Goal: Transaction & Acquisition: Download file/media

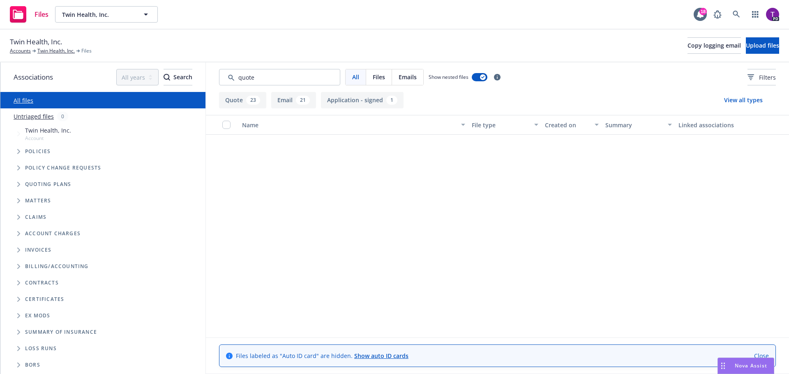
scroll to position [452, 0]
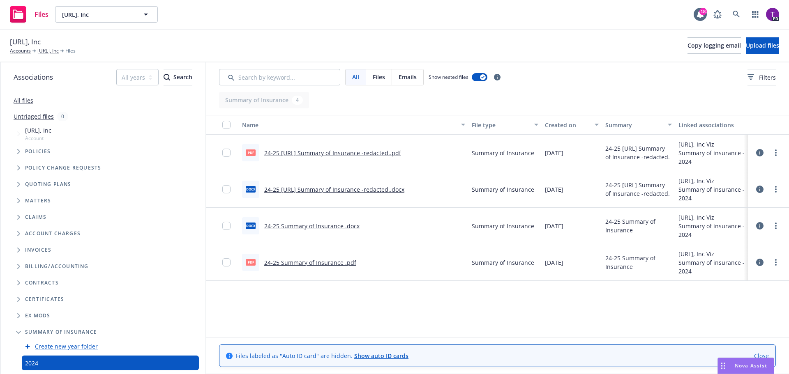
scroll to position [32, 0]
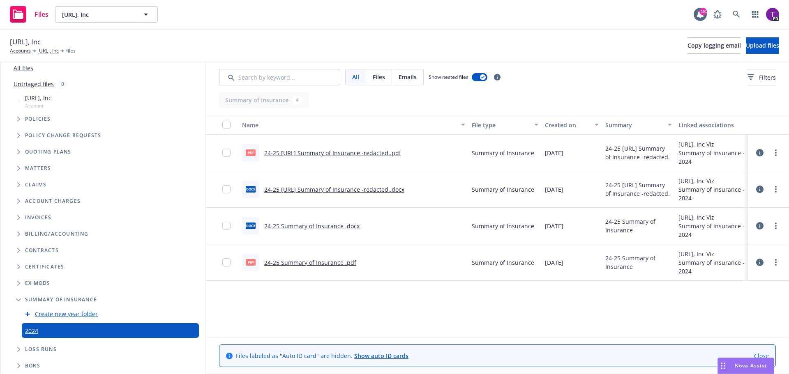
click at [23, 350] on span "Folder Tree Example" at bounding box center [18, 349] width 13 height 13
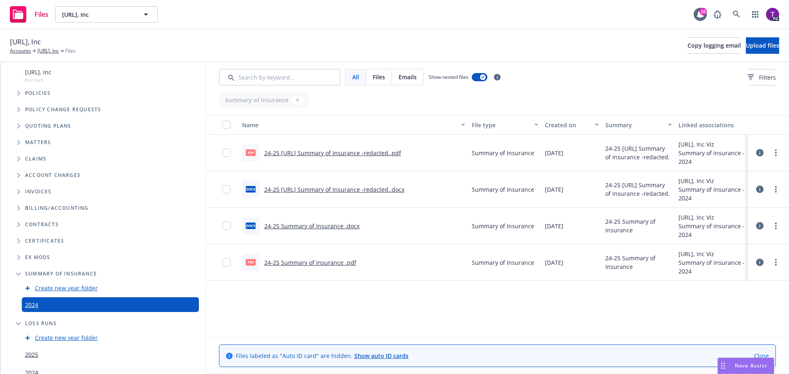
scroll to position [84, 0]
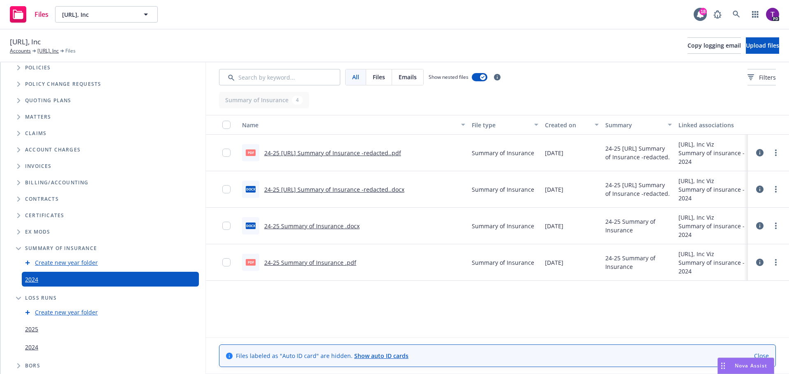
click at [34, 327] on link "2025" at bounding box center [31, 329] width 13 height 9
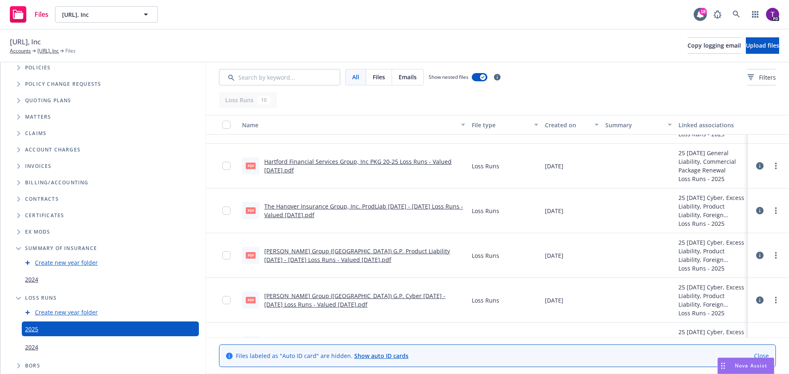
scroll to position [164, 0]
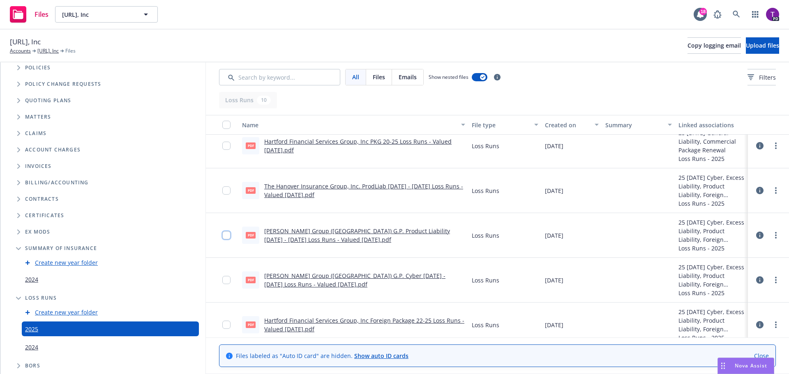
click at [227, 236] on input "checkbox" at bounding box center [226, 235] width 8 height 8
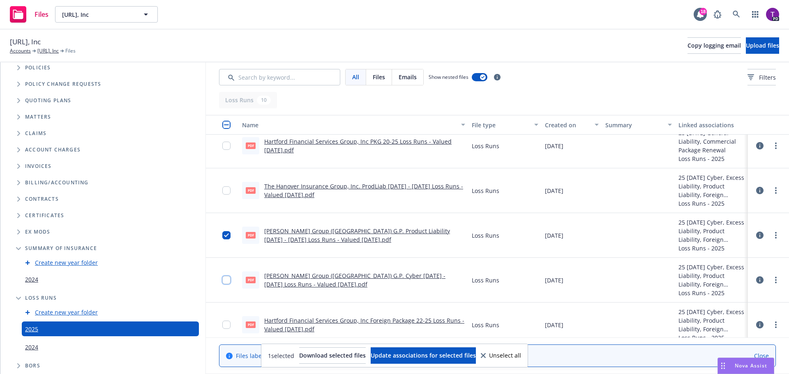
click at [227, 282] on input "checkbox" at bounding box center [226, 280] width 8 height 8
click at [341, 355] on span "Download selected files" at bounding box center [332, 356] width 67 height 8
click at [226, 236] on input "checkbox" at bounding box center [226, 235] width 8 height 8
click at [226, 280] on input "checkbox" at bounding box center [226, 280] width 8 height 8
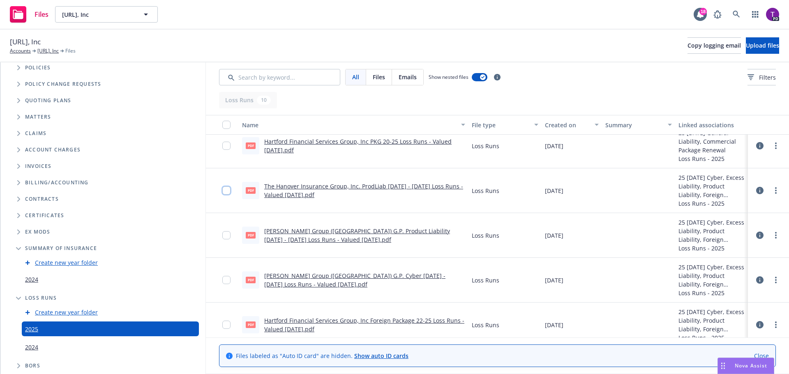
click at [225, 191] on input "checkbox" at bounding box center [226, 190] width 8 height 8
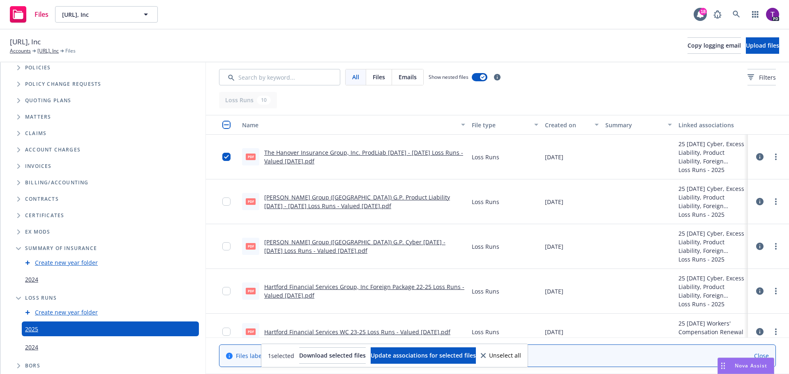
scroll to position [202, 0]
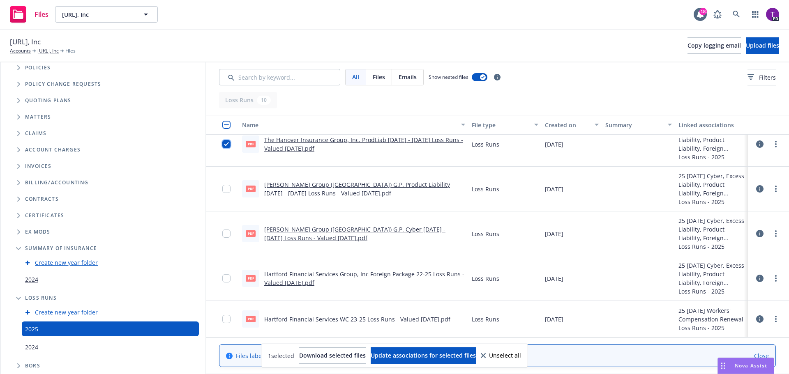
click at [226, 147] on input "checkbox" at bounding box center [226, 144] width 8 height 8
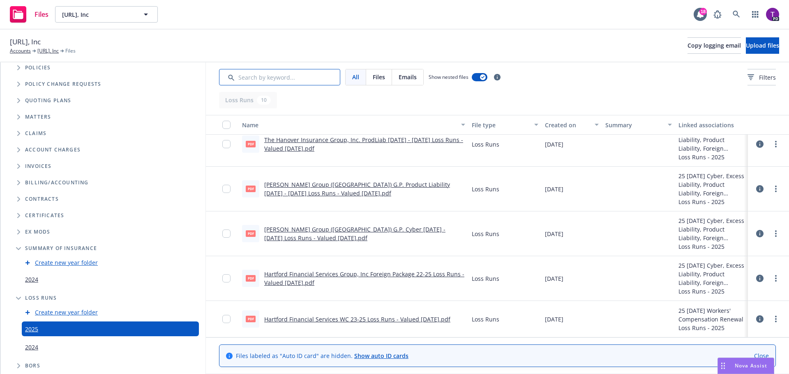
click at [272, 75] on input "Search by keyword..." at bounding box center [279, 77] width 121 height 16
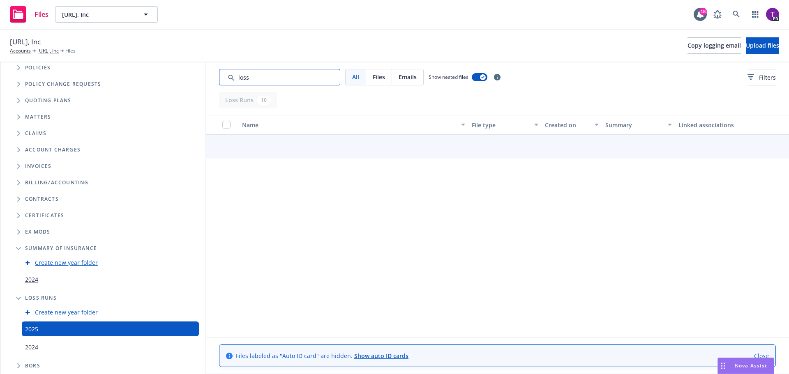
scroll to position [159, 0]
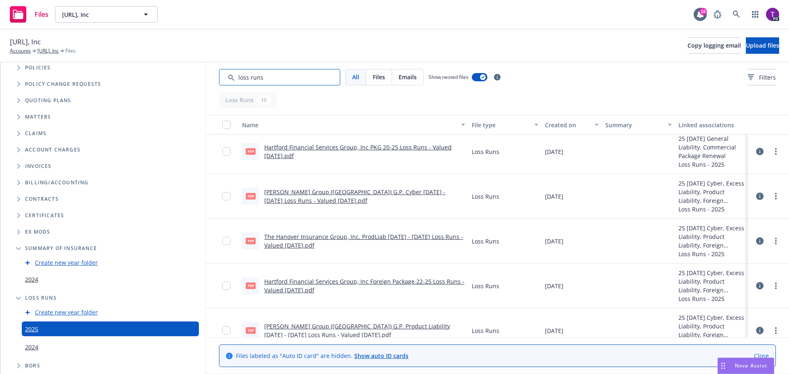
type input "loss runs"
click at [227, 240] on input "checkbox" at bounding box center [226, 241] width 8 height 8
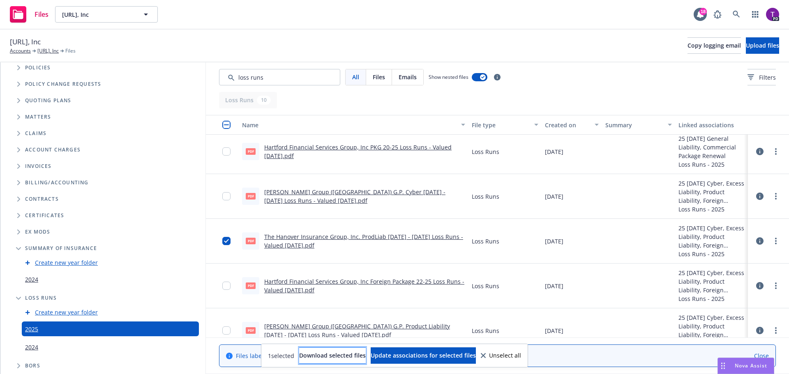
click at [341, 353] on span "Download selected files" at bounding box center [332, 356] width 67 height 8
click at [222, 241] on div at bounding box center [222, 241] width 33 height 45
click at [226, 239] on input "checkbox" at bounding box center [226, 241] width 8 height 8
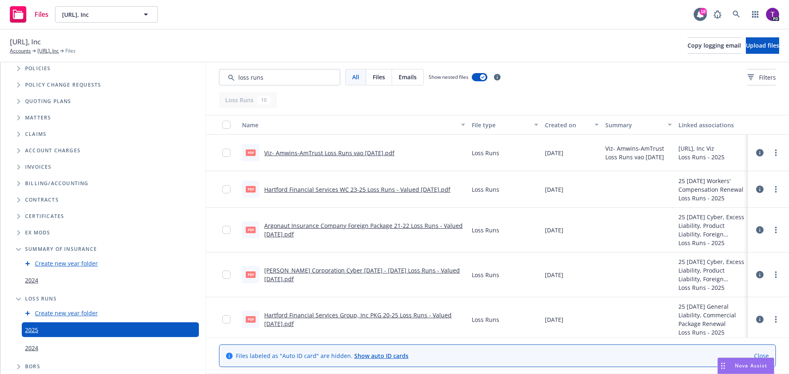
scroll to position [84, 0]
